Goal: Navigation & Orientation: Find specific page/section

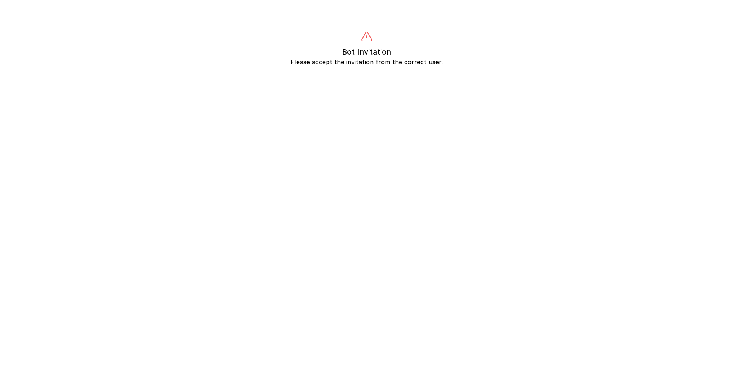
click at [454, 211] on body "Bot Invitation Please accept the invitation from the correct user." at bounding box center [366, 215] width 733 height 369
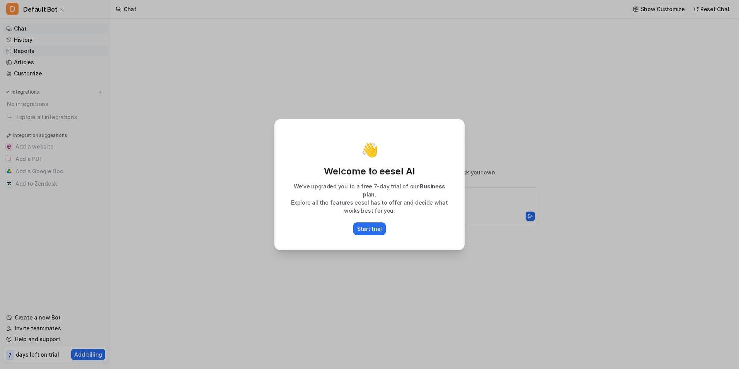
type textarea "**********"
click at [213, 222] on div "👋 Welcome to eesel AI We’ve upgraded you to a free 7-day trial of our Business …" at bounding box center [369, 184] width 739 height 369
click at [420, 148] on div "👋" at bounding box center [369, 149] width 172 height 15
click at [542, 87] on div "👋 Welcome to eesel AI We’ve upgraded you to a free 7-day trial of our Business …" at bounding box center [369, 184] width 739 height 369
click at [17, 42] on div "👋 Welcome to eesel AI We’ve upgraded you to a free 7-day trial of our Business …" at bounding box center [369, 184] width 739 height 369
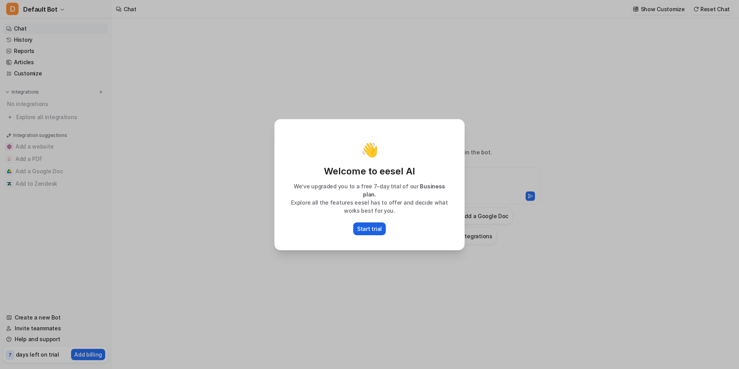
click at [377, 226] on p "Start trial" at bounding box center [369, 228] width 25 height 8
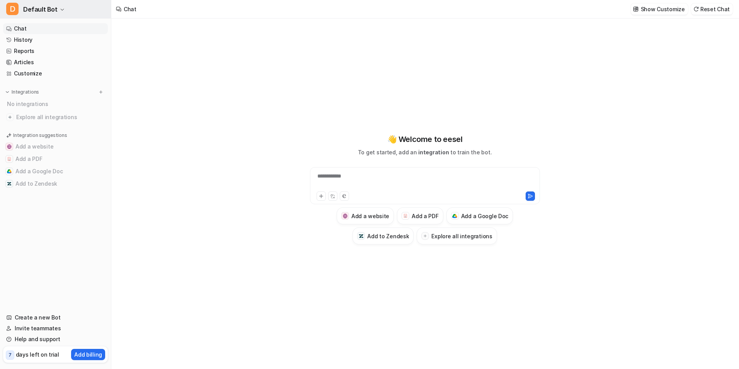
click at [47, 8] on span "Default Bot" at bounding box center [40, 9] width 34 height 11
click at [49, 71] on link "Sign out" at bounding box center [61, 74] width 107 height 13
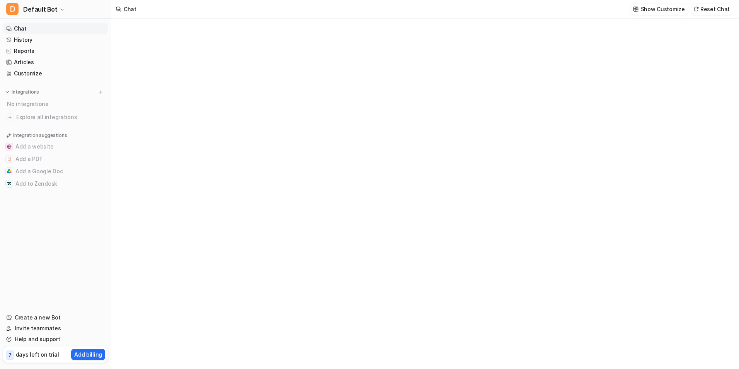
type textarea "**********"
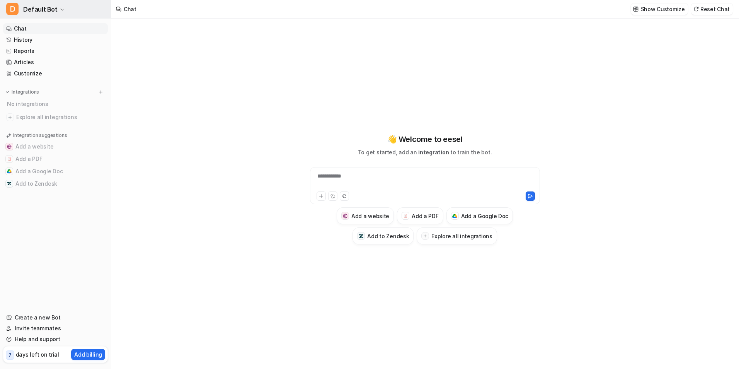
click at [41, 10] on span "Default Bot" at bounding box center [40, 9] width 34 height 11
click at [39, 57] on link "Settings" at bounding box center [61, 58] width 107 height 13
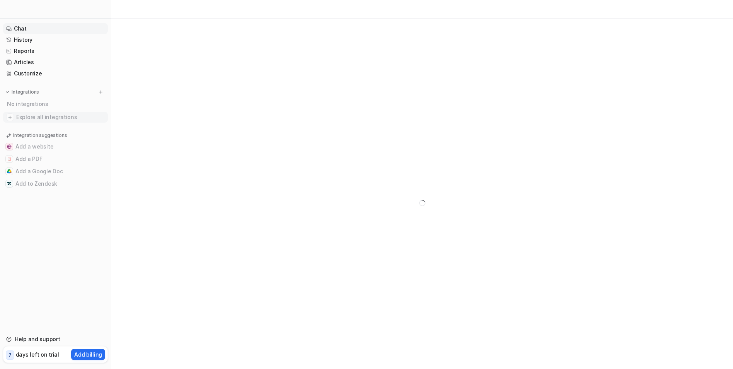
click at [13, 117] on img at bounding box center [10, 117] width 8 height 8
click at [14, 27] on link "Chat" at bounding box center [55, 28] width 105 height 11
click at [10, 339] on icon at bounding box center [8, 338] width 5 height 5
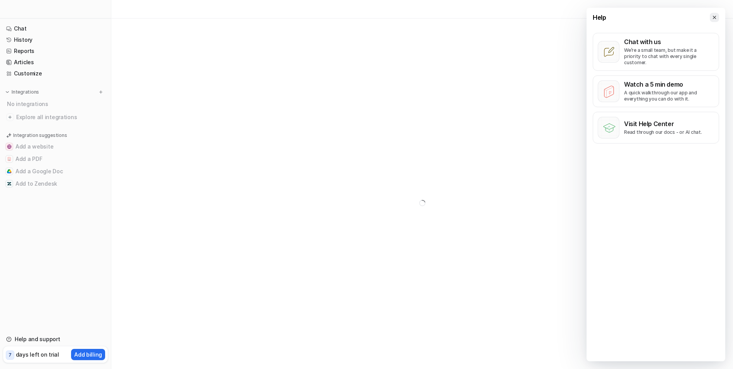
click at [714, 15] on icon at bounding box center [714, 17] width 5 height 5
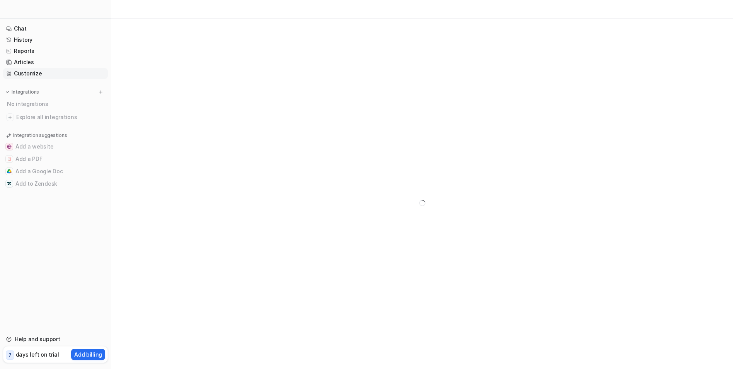
click at [29, 72] on link "Customize" at bounding box center [55, 73] width 105 height 11
click at [27, 26] on link "Chat" at bounding box center [55, 28] width 105 height 11
click at [17, 50] on link "Reports" at bounding box center [55, 51] width 105 height 11
click at [27, 62] on link "Articles" at bounding box center [55, 62] width 105 height 11
click at [42, 74] on link "Customize" at bounding box center [55, 73] width 105 height 11
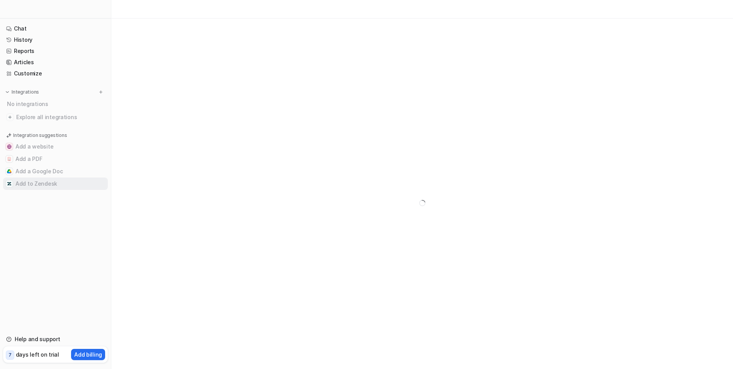
click at [41, 179] on button "Add to Zendesk" at bounding box center [55, 183] width 105 height 12
click at [42, 168] on button "Add a Google Doc" at bounding box center [55, 171] width 105 height 12
click at [29, 146] on button "Add a website" at bounding box center [55, 146] width 105 height 12
click at [20, 37] on link "History" at bounding box center [55, 39] width 105 height 11
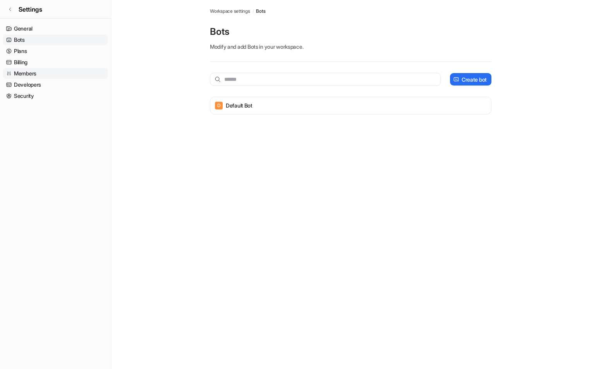
click at [29, 69] on link "Members" at bounding box center [55, 73] width 105 height 11
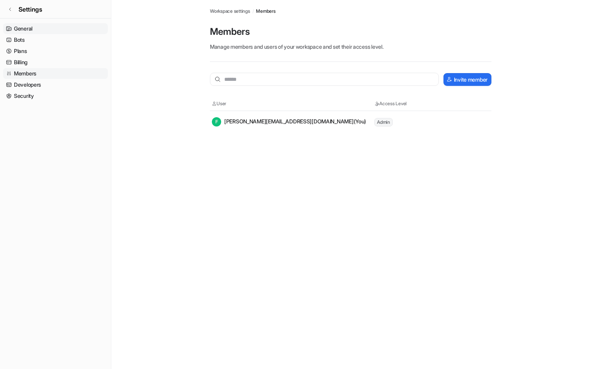
click at [38, 27] on link "General" at bounding box center [55, 28] width 105 height 11
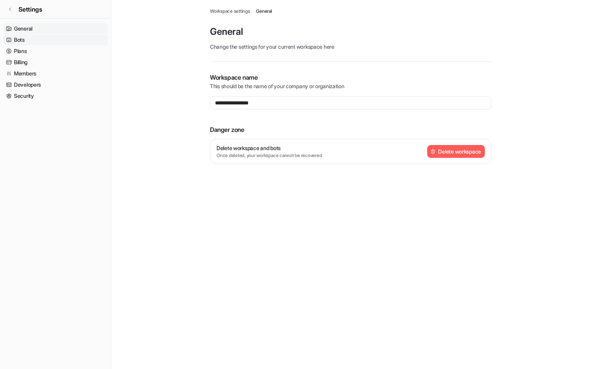
click at [27, 40] on link "Bots" at bounding box center [55, 39] width 105 height 11
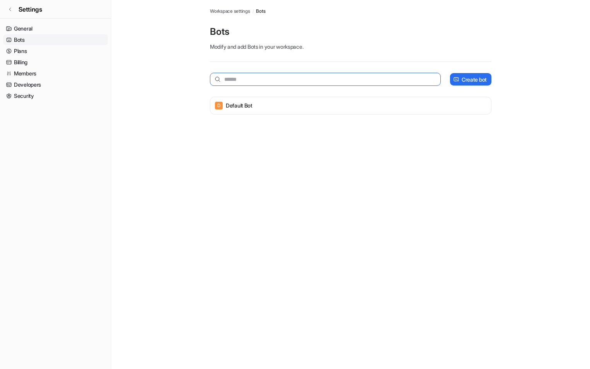
click at [231, 75] on input "text" at bounding box center [325, 79] width 231 height 13
type input "*****"
click at [23, 63] on link "Billing" at bounding box center [55, 62] width 105 height 11
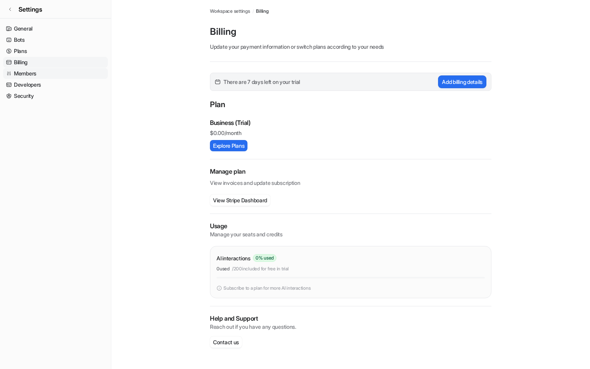
click at [27, 75] on link "Members" at bounding box center [55, 73] width 105 height 11
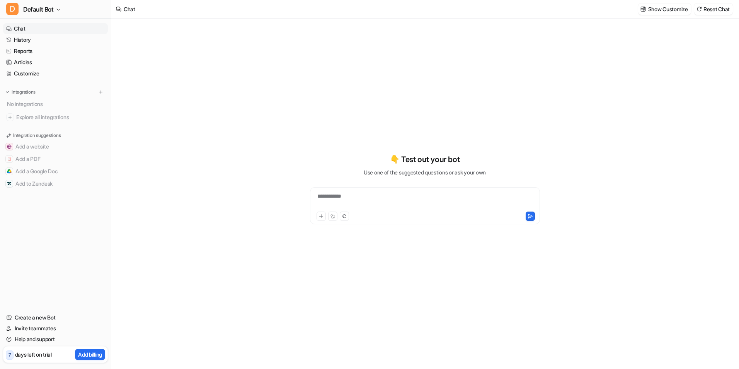
type textarea "**********"
click at [654, 12] on p "Show Customize" at bounding box center [668, 9] width 40 height 8
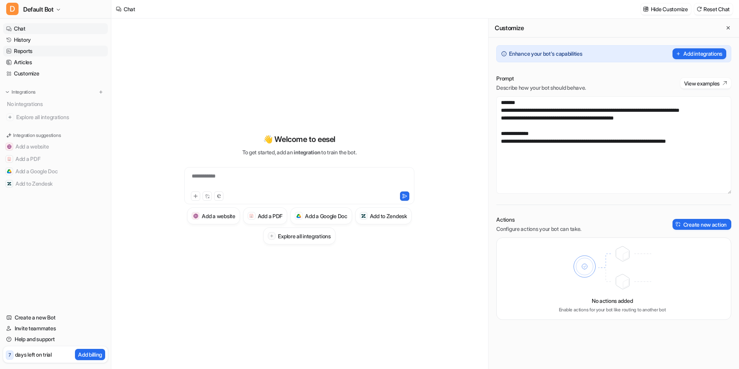
click at [26, 56] on link "Reports" at bounding box center [55, 51] width 105 height 11
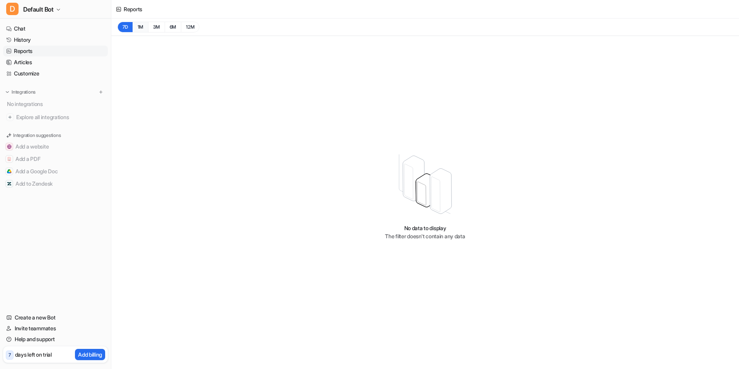
click at [142, 29] on button "1M" at bounding box center [141, 27] width 16 height 11
click at [157, 28] on button "3M" at bounding box center [156, 27] width 17 height 11
click at [24, 59] on link "Articles" at bounding box center [55, 62] width 105 height 11
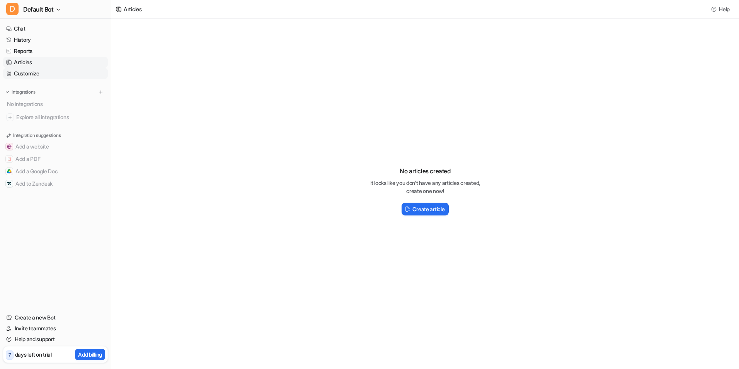
click at [32, 73] on link "Customize" at bounding box center [55, 73] width 105 height 11
